Goal: Task Accomplishment & Management: Manage account settings

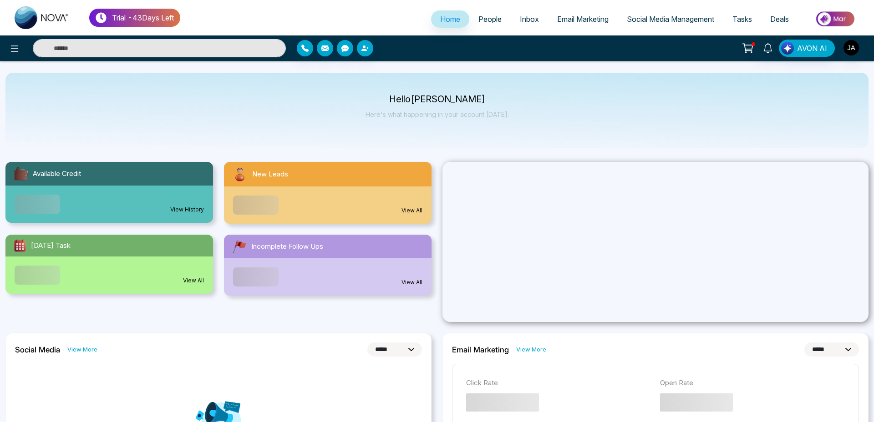
select select "*"
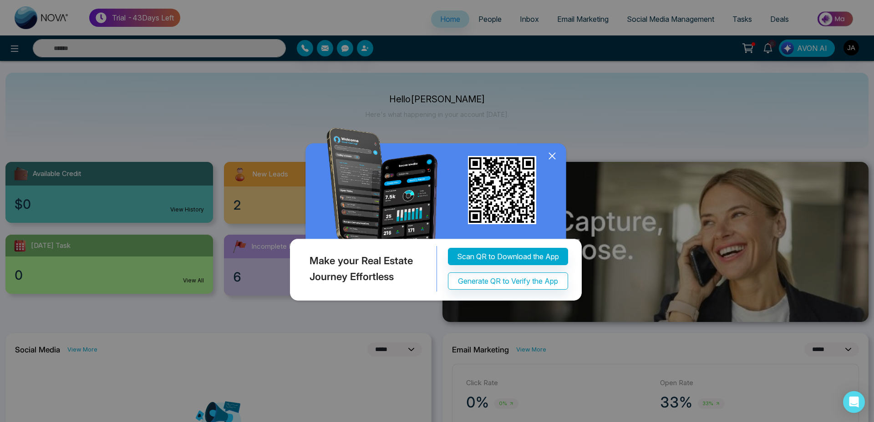
click at [550, 155] on icon at bounding box center [552, 156] width 6 height 6
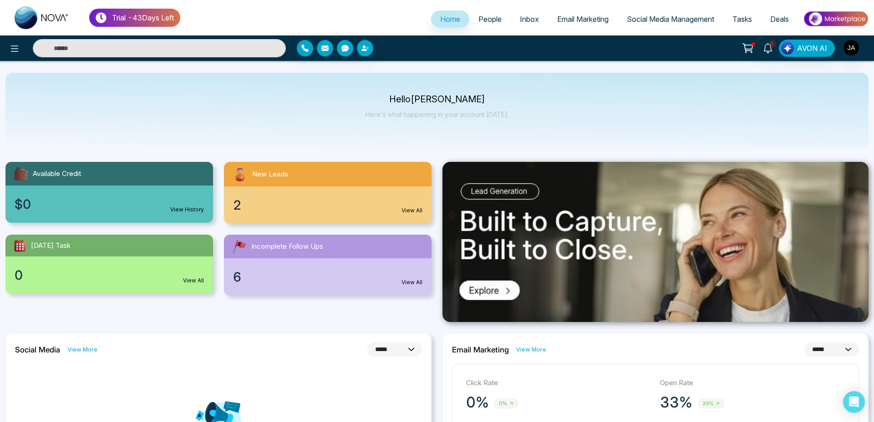
click at [839, 20] on img at bounding box center [835, 19] width 66 height 20
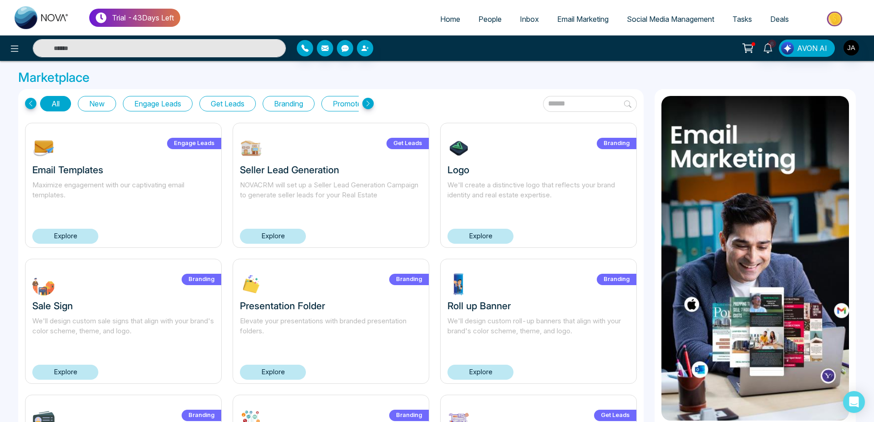
click at [301, 103] on button "Branding" at bounding box center [289, 103] width 52 height 15
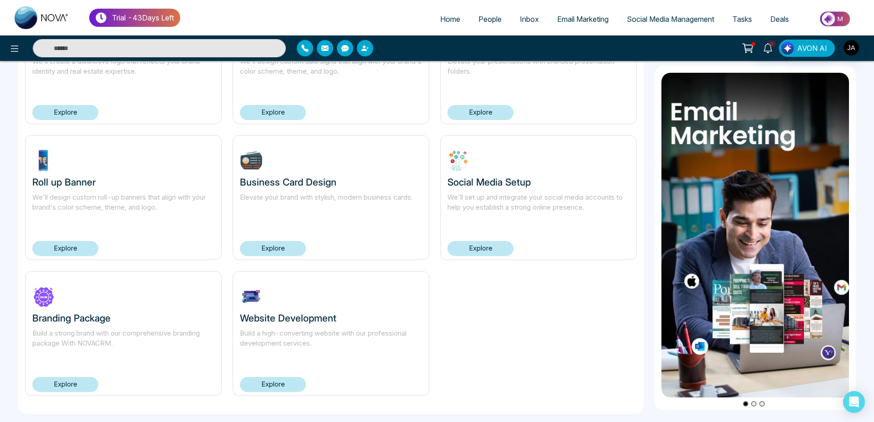
scroll to position [125, 0]
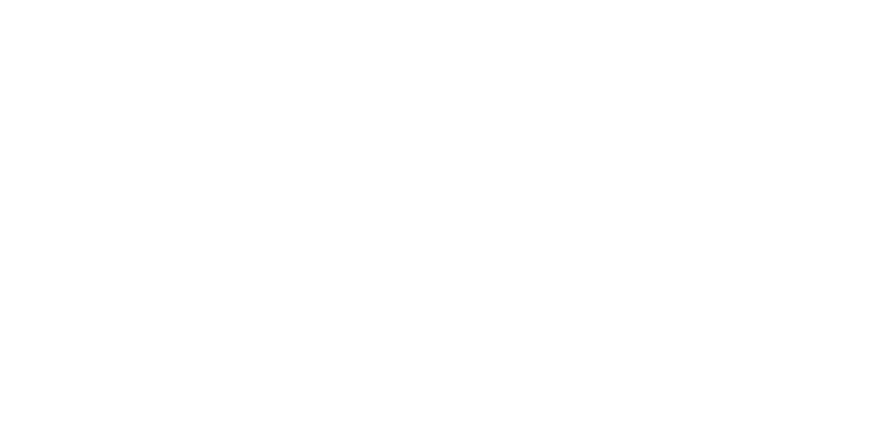
select select "*"
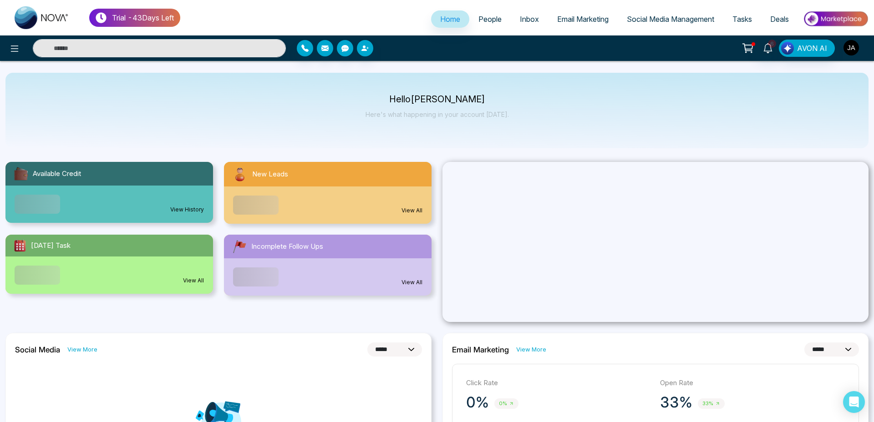
click at [847, 51] on img "button" at bounding box center [850, 47] width 15 height 15
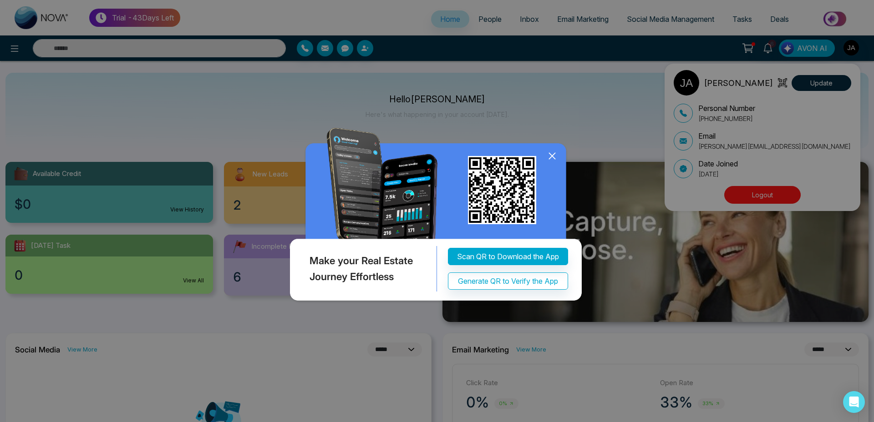
click at [748, 199] on div "Make your Real Estate Journey Effortless Scan QR to Download the App Generate Q…" at bounding box center [437, 211] width 874 height 422
click at [552, 156] on icon at bounding box center [552, 156] width 14 height 14
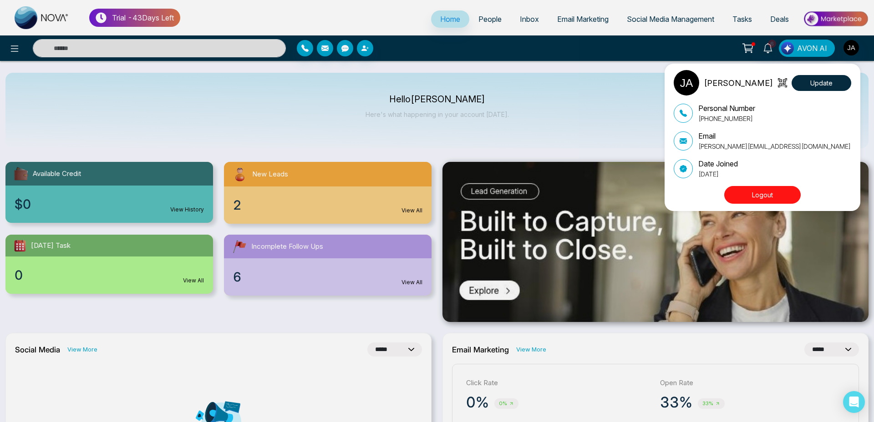
click at [771, 197] on button "Logout" at bounding box center [762, 195] width 76 height 18
